Goal: Navigation & Orientation: Find specific page/section

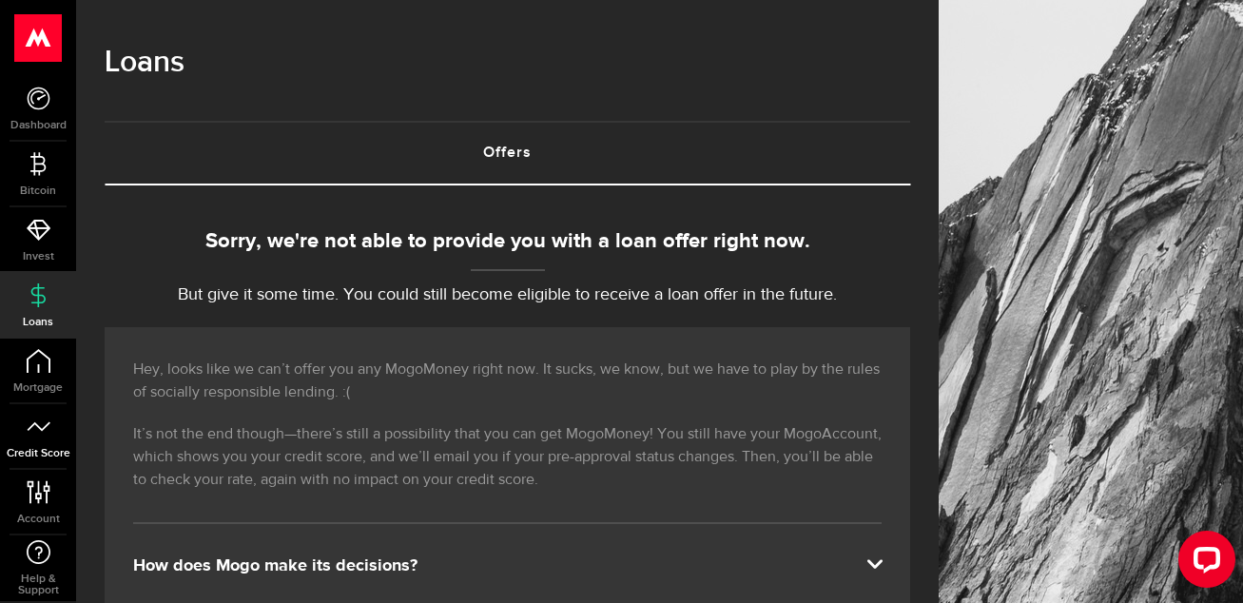
click at [32, 419] on icon at bounding box center [39, 427] width 24 height 24
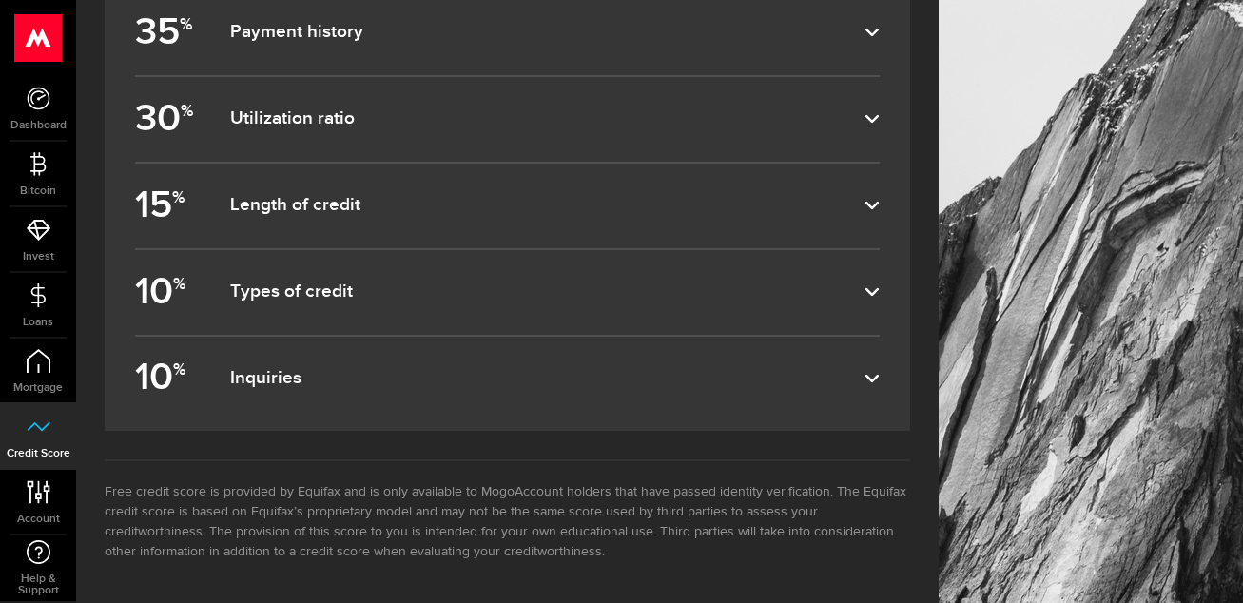
scroll to position [938, 0]
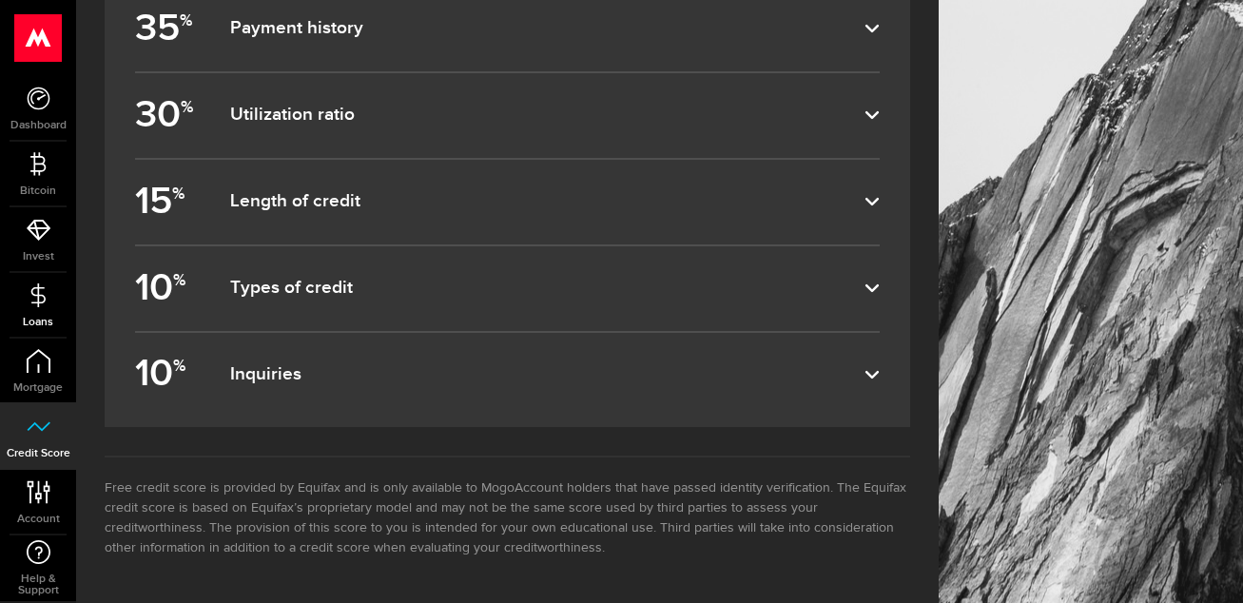
click at [31, 302] on use at bounding box center [37, 294] width 14 height 24
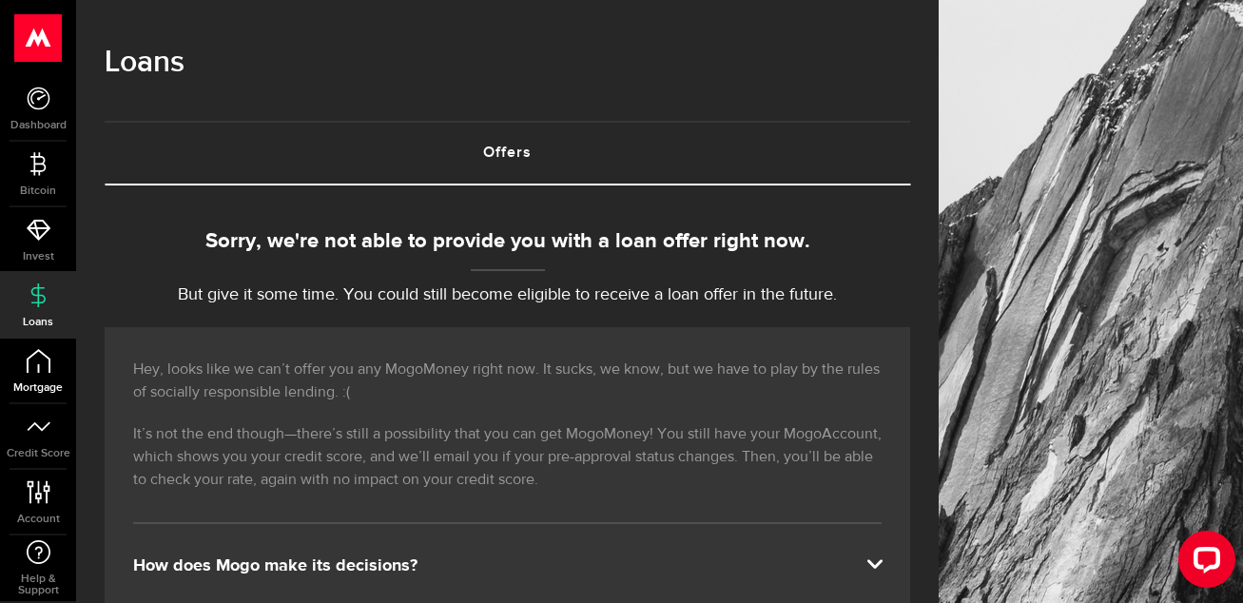
click at [33, 382] on span "Mortgage" at bounding box center [38, 387] width 76 height 11
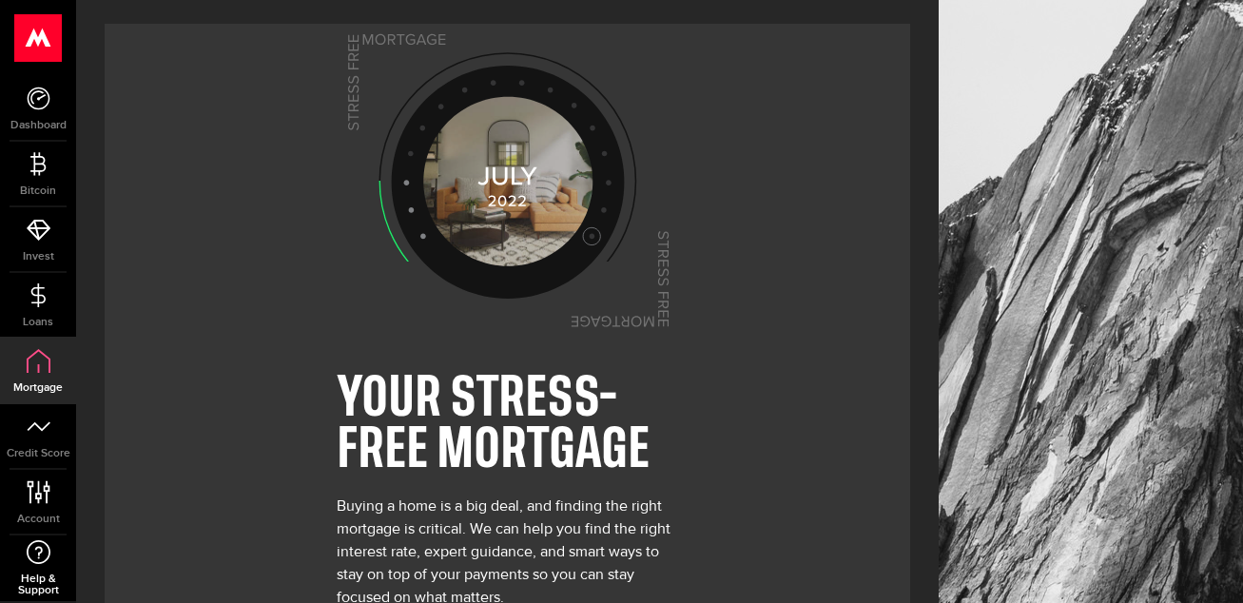
click at [44, 550] on icon at bounding box center [39, 552] width 26 height 24
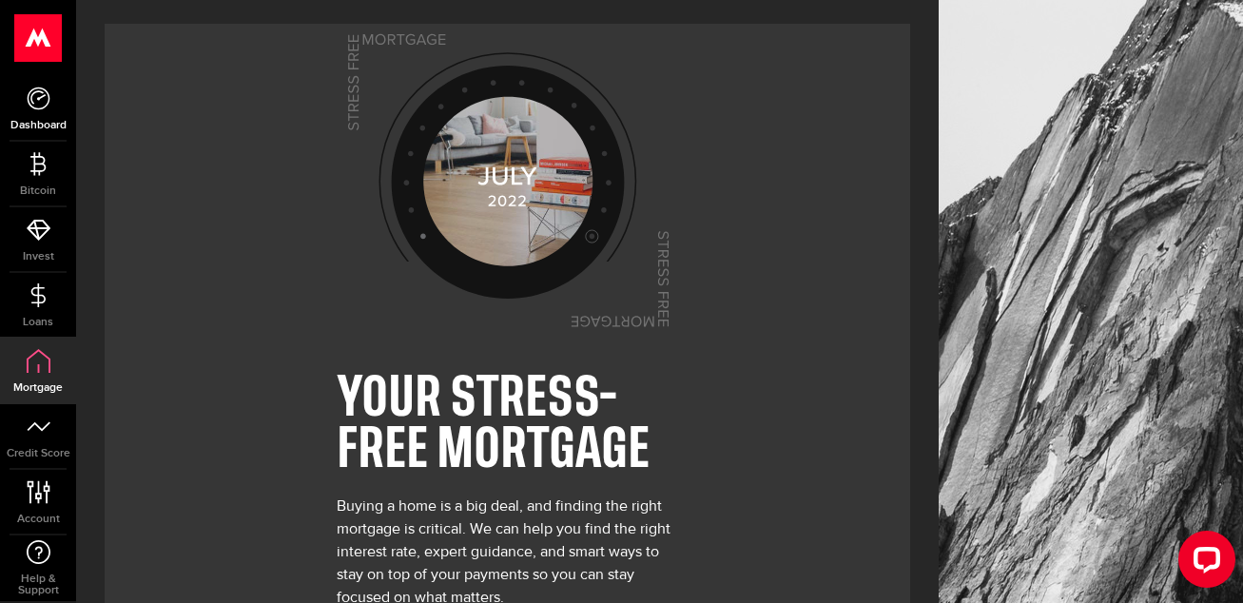
click at [37, 103] on icon at bounding box center [39, 99] width 24 height 24
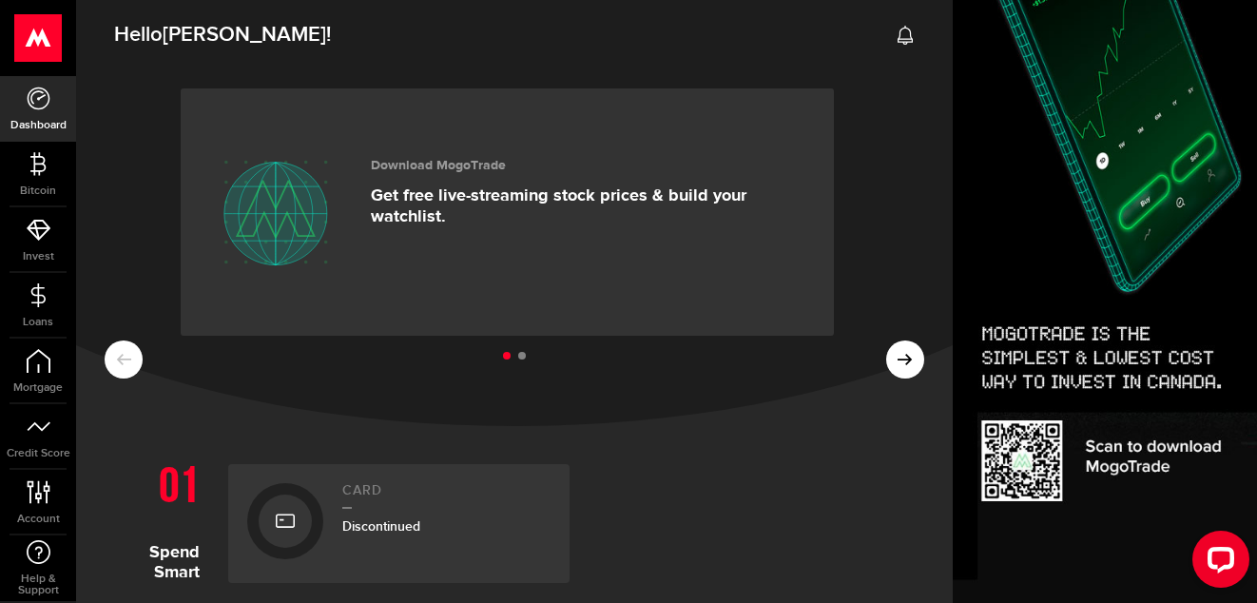
click at [438, 207] on p "Get free live-streaming stock prices & build your watchlist." at bounding box center [588, 206] width 435 height 42
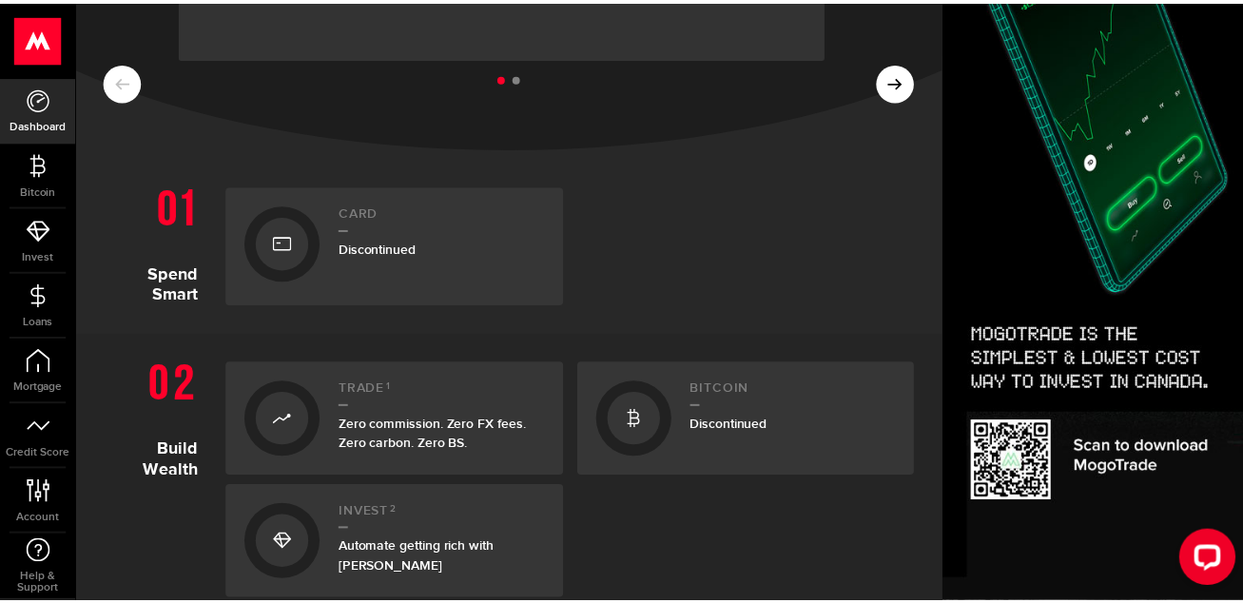
scroll to position [275, 0]
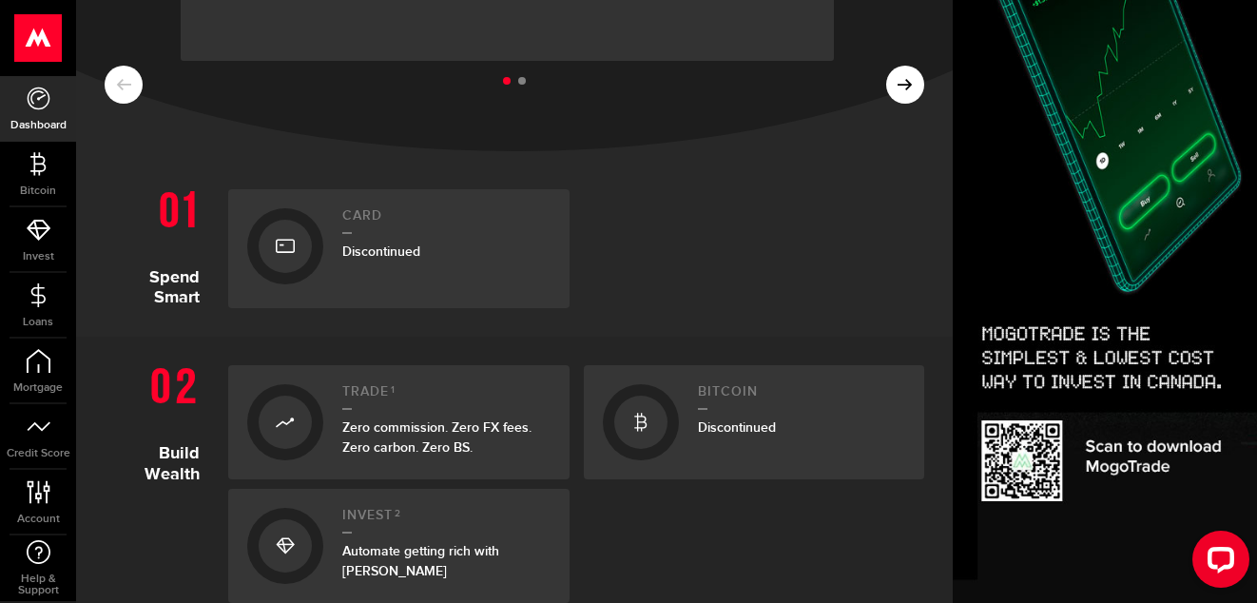
click at [398, 242] on div "Discontinued" at bounding box center [446, 252] width 208 height 20
click at [276, 232] on icon at bounding box center [285, 246] width 19 height 30
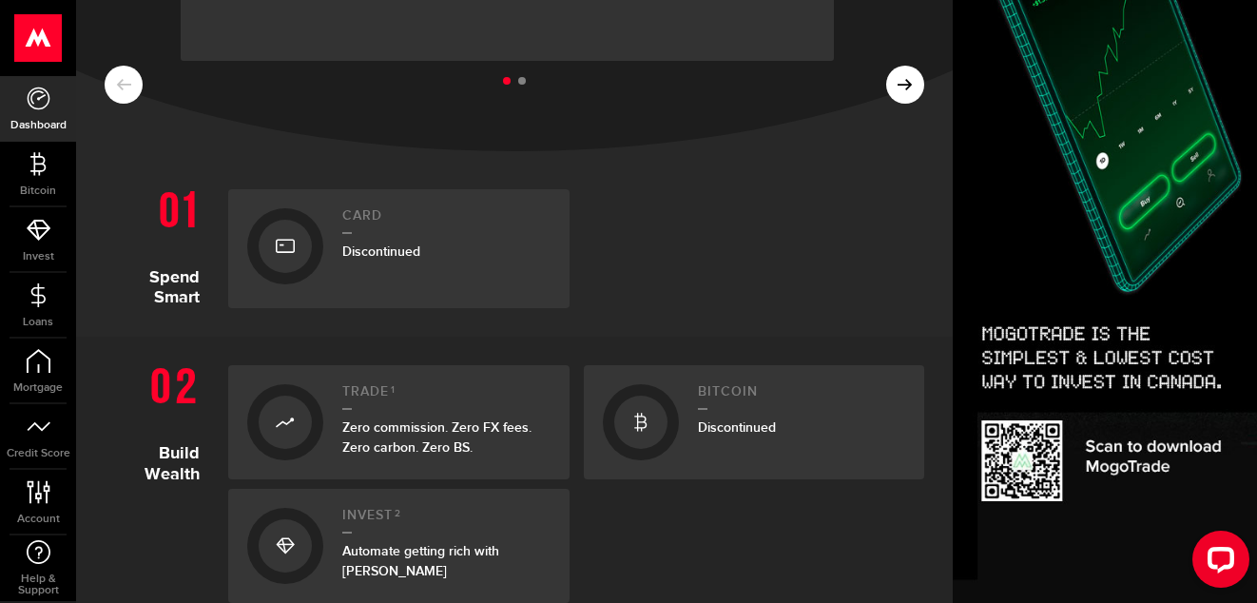
click at [276, 232] on icon at bounding box center [285, 246] width 19 height 30
click at [428, 542] on div "Automate getting rich with [PERSON_NAME]" at bounding box center [446, 561] width 208 height 40
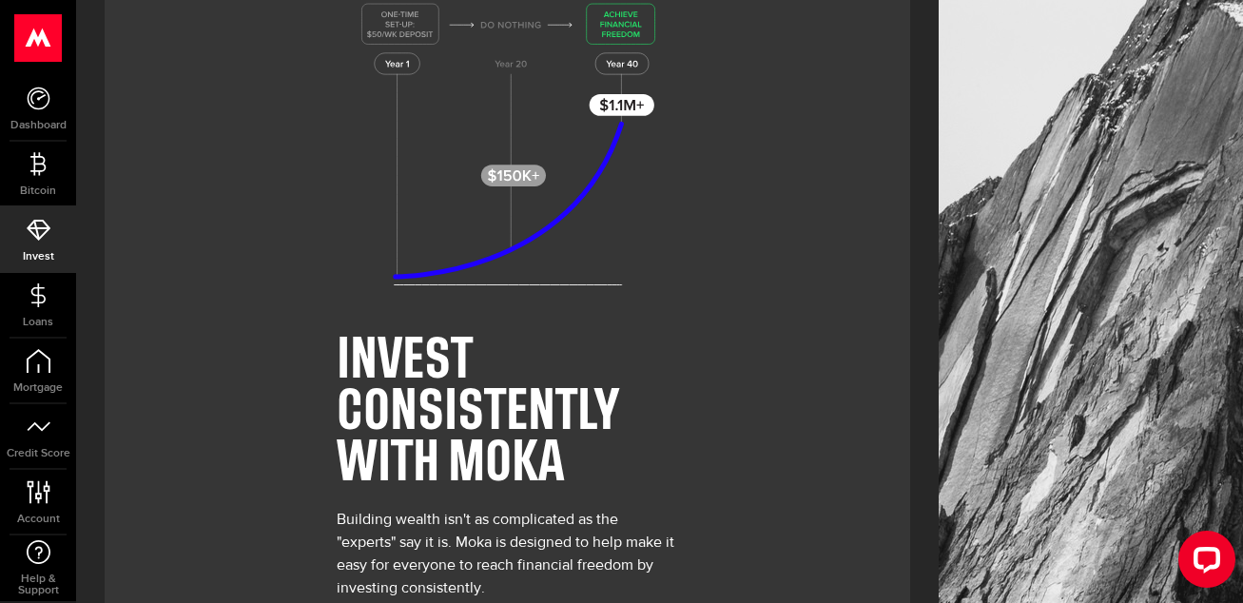
scroll to position [159, 0]
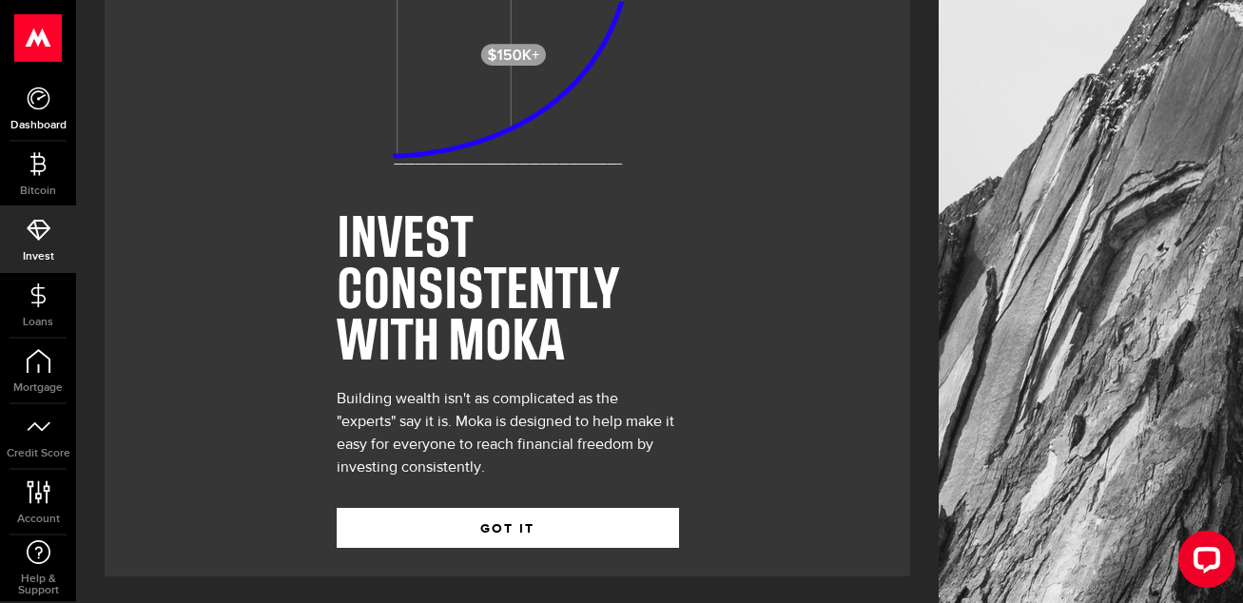
click at [41, 95] on icon at bounding box center [39, 99] width 24 height 24
